Goal: Transaction & Acquisition: Purchase product/service

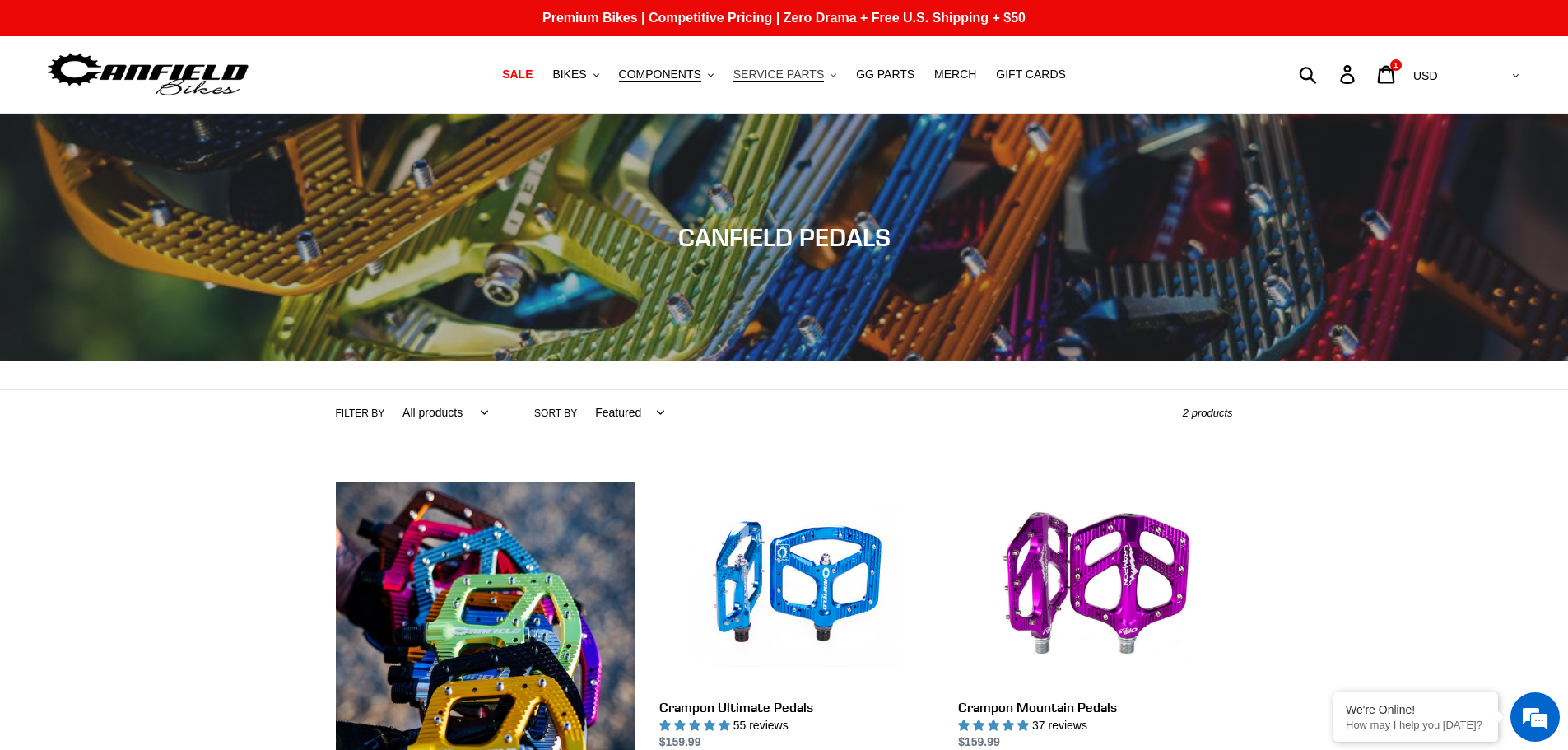
click at [814, 73] on span "SERVICE PARTS" at bounding box center [778, 74] width 91 height 14
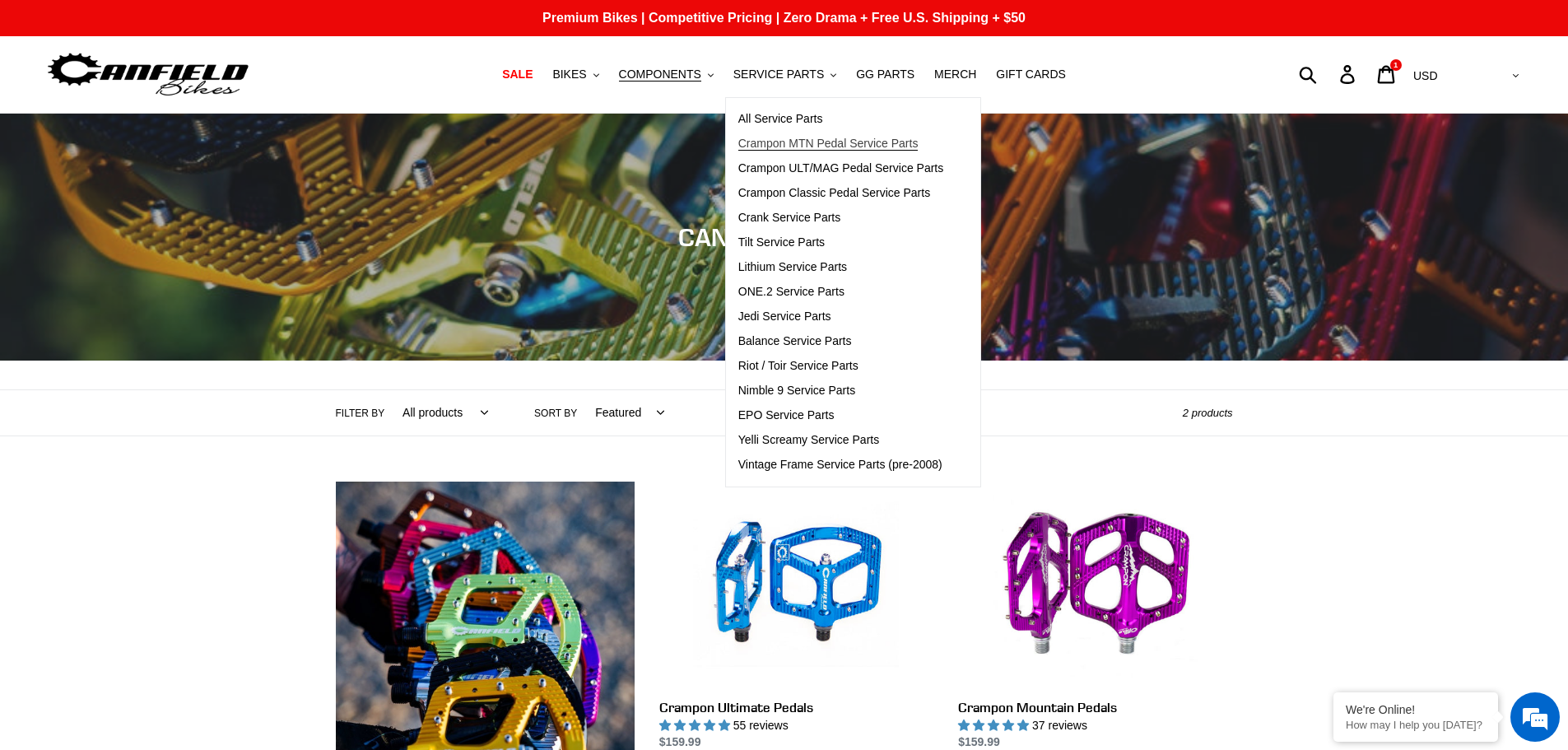
click at [800, 139] on span "Crampon MTN Pedal Service Parts" at bounding box center [829, 143] width 180 height 14
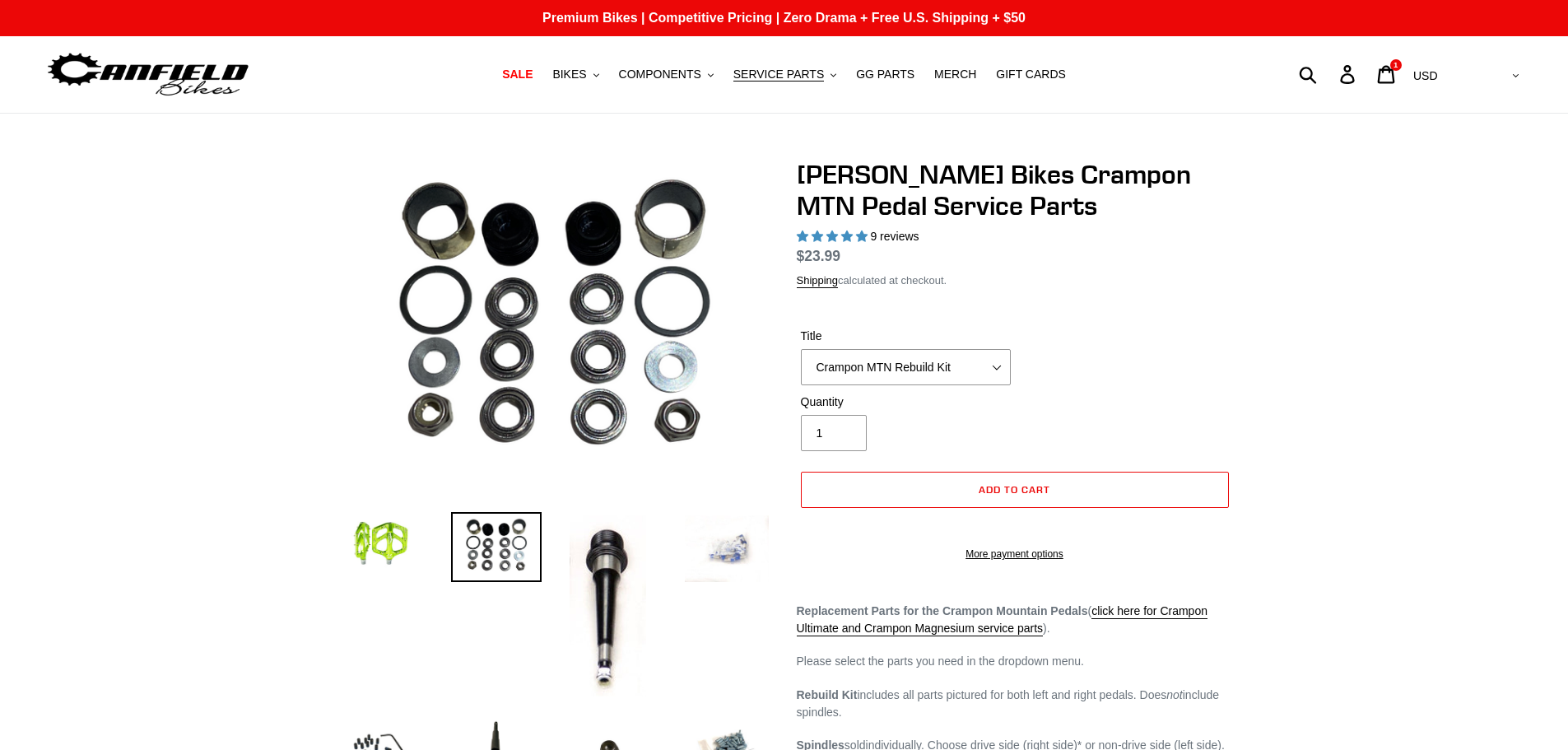
select select "highest-rating"
click at [1000, 352] on select "Crampon MTN Rebuild Kit Crampon MTN 4mm x 8mm Pin Kit - Silver (20) Crampon MTN…" at bounding box center [906, 367] width 209 height 36
click at [1306, 337] on div "Previous slide" at bounding box center [784, 636] width 1568 height 954
